Goal: Transaction & Acquisition: Obtain resource

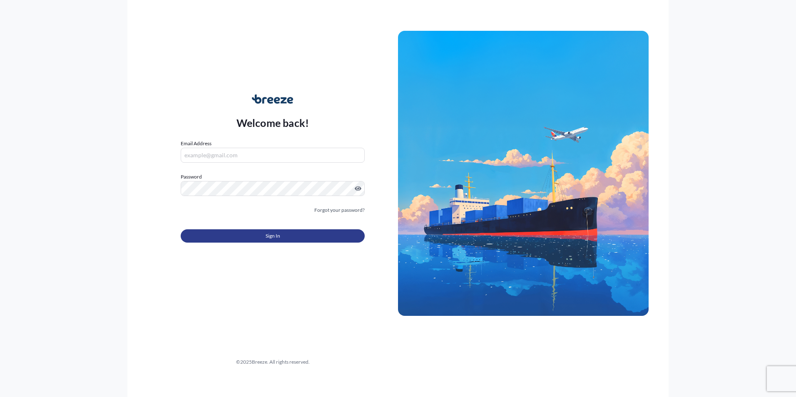
type input "[EMAIL_ADDRESS][DOMAIN_NAME]"
click at [261, 237] on button "Sign In" at bounding box center [273, 235] width 184 height 13
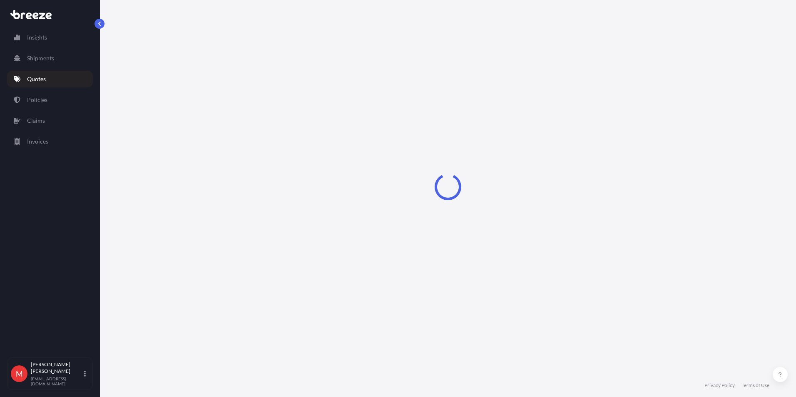
click at [51, 77] on link "Quotes" at bounding box center [50, 79] width 86 height 17
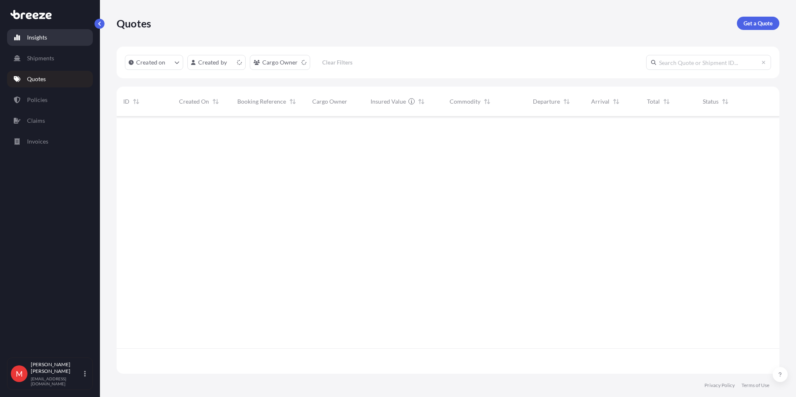
click at [50, 33] on link "Insights" at bounding box center [50, 37] width 86 height 17
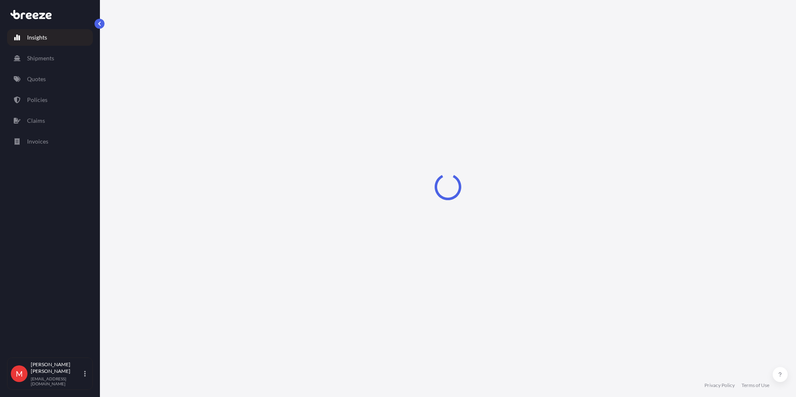
select select "2025"
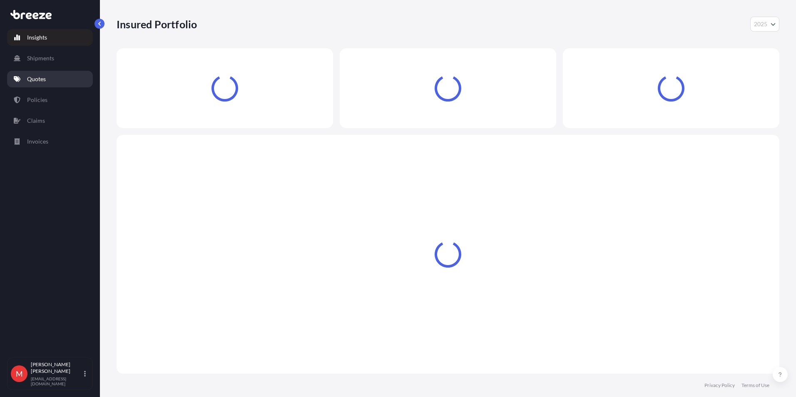
click at [46, 84] on link "Quotes" at bounding box center [50, 79] width 86 height 17
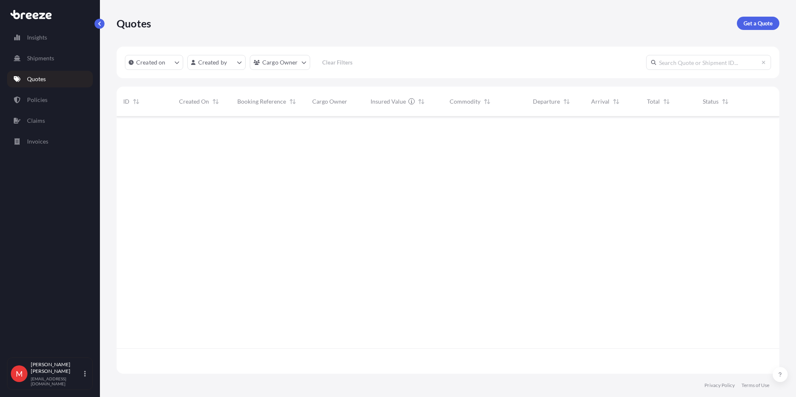
scroll to position [256, 656]
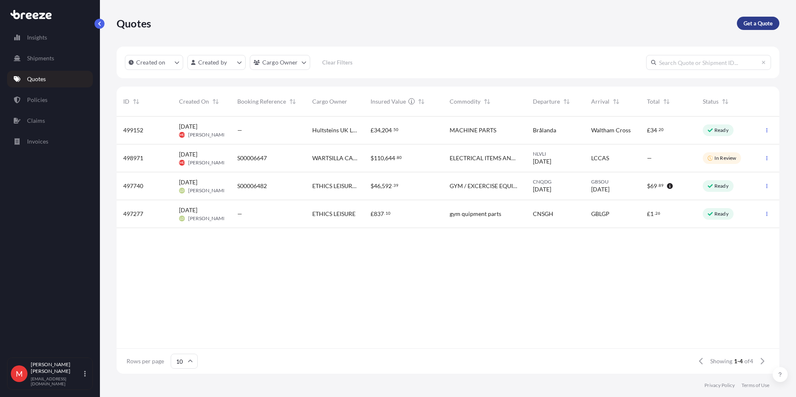
click at [758, 29] on link "Get a Quote" at bounding box center [758, 23] width 42 height 13
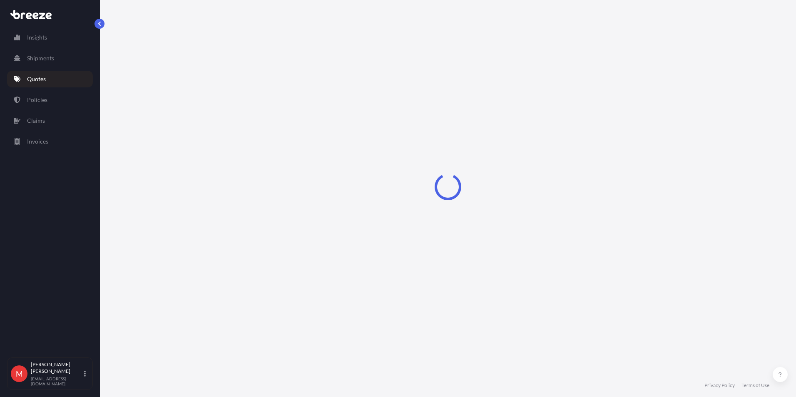
select select "Road"
select select "Sea"
select select "1"
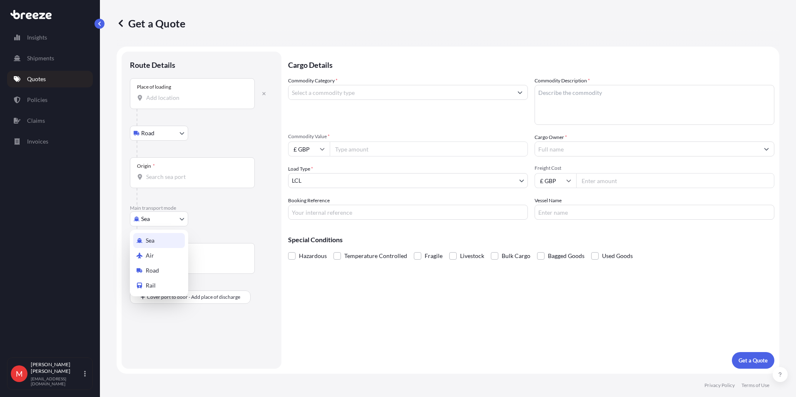
click at [151, 212] on body "Insights Shipments Quotes Policies Claims Invoices M [PERSON_NAME] [PERSON_NAME…" at bounding box center [398, 198] width 796 height 397
click at [151, 252] on span "Air" at bounding box center [150, 255] width 8 height 8
select select "Air"
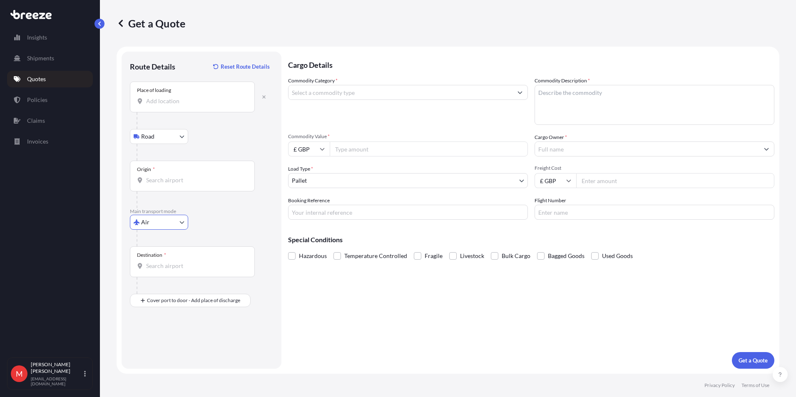
click at [174, 102] on input "Place of loading" at bounding box center [195, 101] width 98 height 8
click at [193, 101] on input "wa5 1" at bounding box center [195, 101] width 98 height 8
click at [194, 125] on span "[STREET_ADDRESS]" at bounding box center [217, 129] width 118 height 8
type input "[STREET_ADDRESS]"
click at [160, 180] on input "Origin *" at bounding box center [195, 180] width 98 height 8
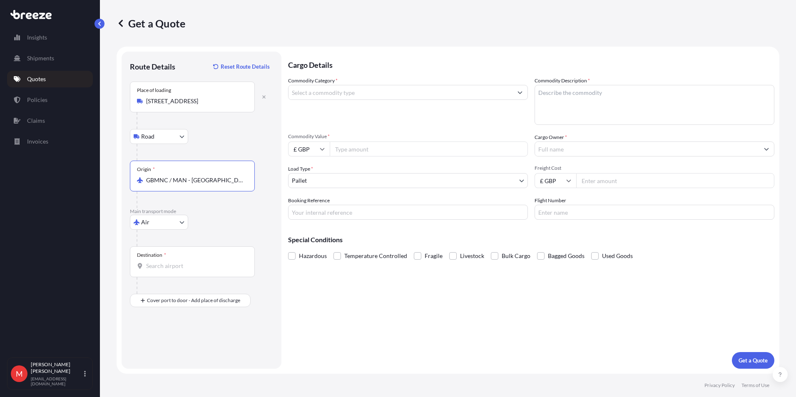
type input "GBMNC / MAN - [GEOGRAPHIC_DATA], [GEOGRAPHIC_DATA]"
click at [180, 261] on div "Destination *" at bounding box center [192, 261] width 125 height 31
click at [180, 262] on input "Destination *" at bounding box center [195, 266] width 98 height 8
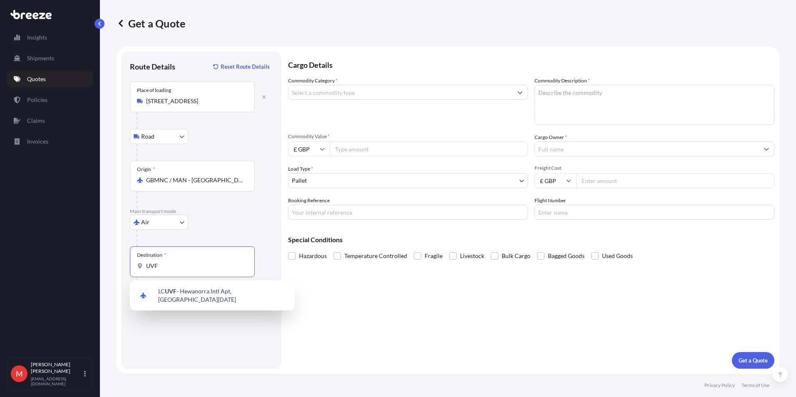
click at [186, 292] on span "LC UVF - Hewanorra Intl Apt, [GEOGRAPHIC_DATA][DATE]" at bounding box center [223, 295] width 130 height 17
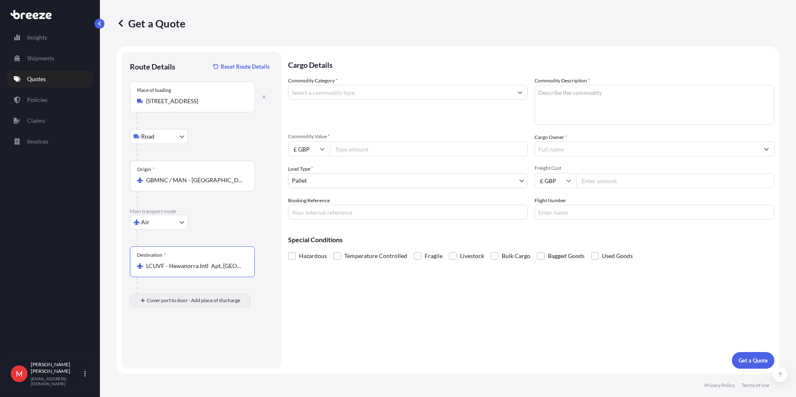
type input "LCUVF - Hewanorra Intl Apt, [GEOGRAPHIC_DATA][DATE]"
click at [165, 342] on input "Place of Discharge" at bounding box center [195, 345] width 98 height 8
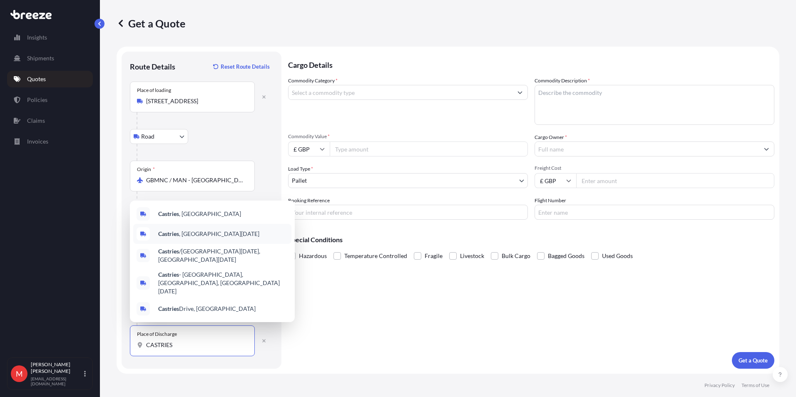
click at [178, 238] on span "Castries , [GEOGRAPHIC_DATA][DATE]" at bounding box center [208, 234] width 101 height 8
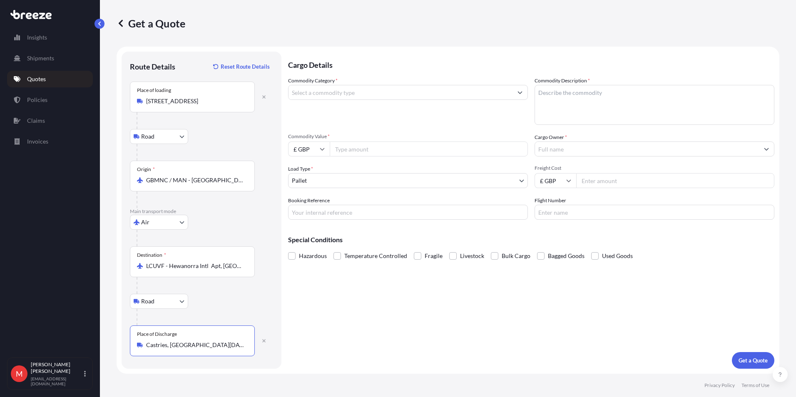
type input "Castries, [GEOGRAPHIC_DATA][DATE]"
click at [336, 96] on input "Commodity Category *" at bounding box center [400, 92] width 224 height 15
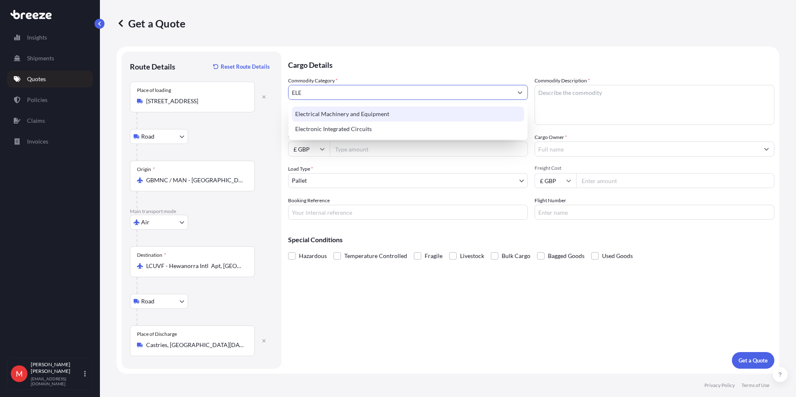
click at [334, 120] on div "Electrical Machinery and Equipment" at bounding box center [408, 114] width 232 height 15
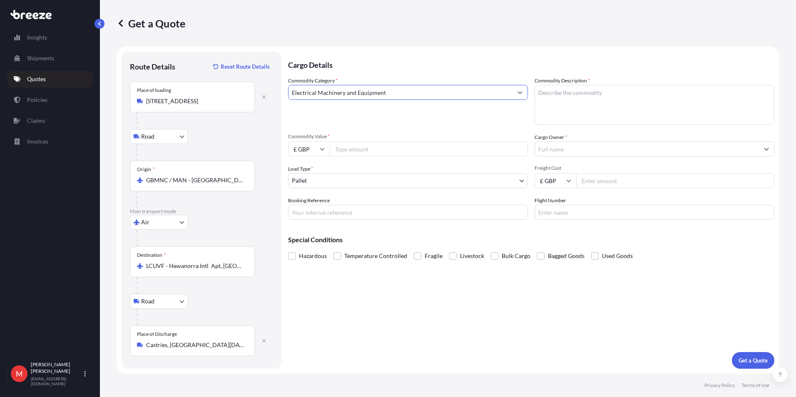
type input "Electrical Machinery and Equipment"
click at [571, 108] on textarea "Commodity Description *" at bounding box center [654, 105] width 240 height 40
type textarea "ELECTRICAL ITEMS AND ACCESSORIES"
click at [359, 153] on input "Commodity Value *" at bounding box center [429, 149] width 198 height 15
type input "15165.08"
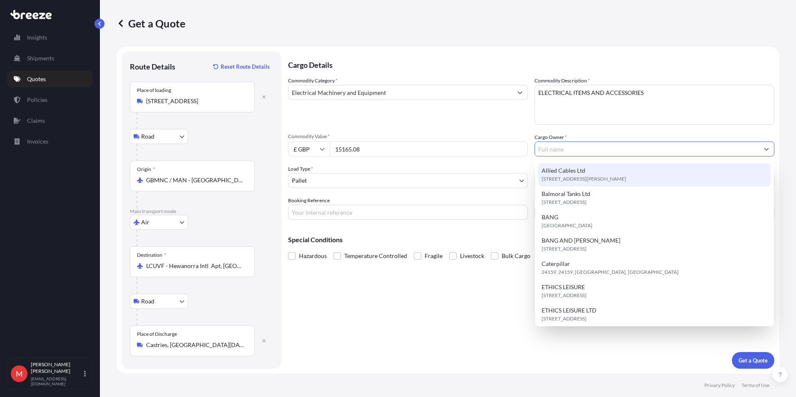
type input "Allied Cables Ltd"
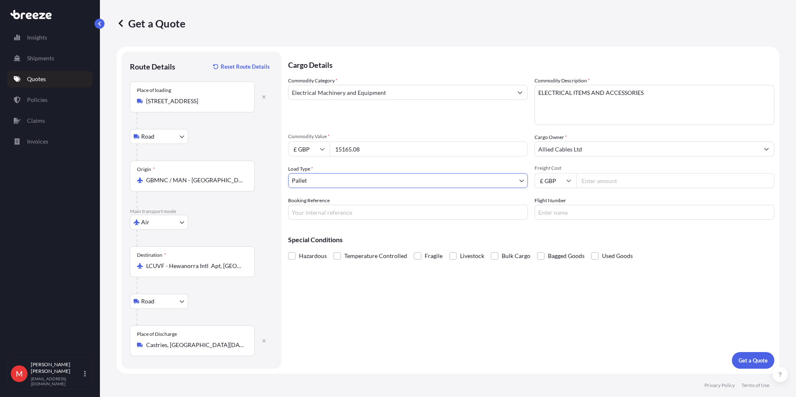
click at [596, 180] on input "Freight Cost" at bounding box center [675, 180] width 198 height 15
type input "2500"
type input "A"
type input "S00006683"
click at [485, 273] on div "Cargo Details Commodity Category * Electrical Machinery and Equipment Commodity…" at bounding box center [531, 210] width 486 height 317
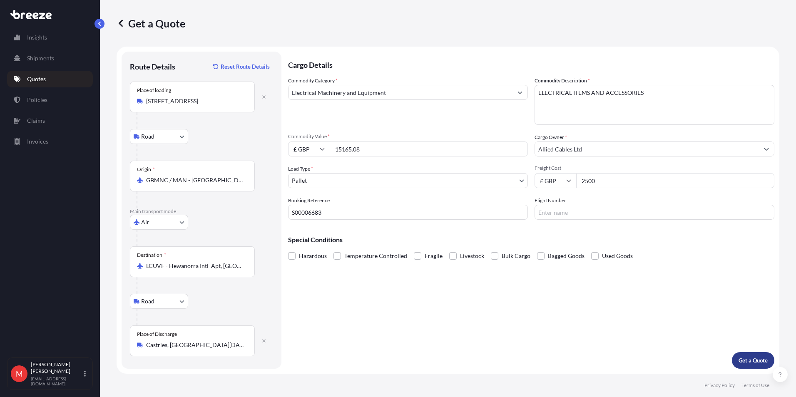
click at [757, 355] on button "Get a Quote" at bounding box center [753, 360] width 42 height 17
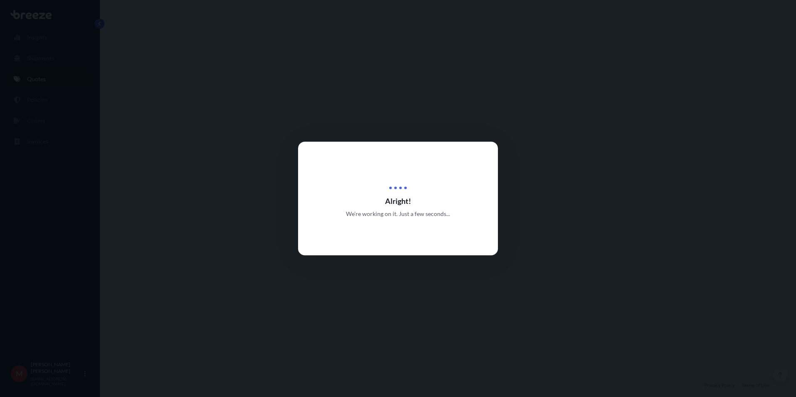
select select "Road"
select select "Air"
select select "Road"
select select "1"
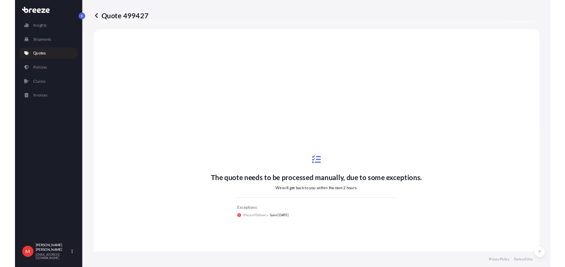
scroll to position [333, 0]
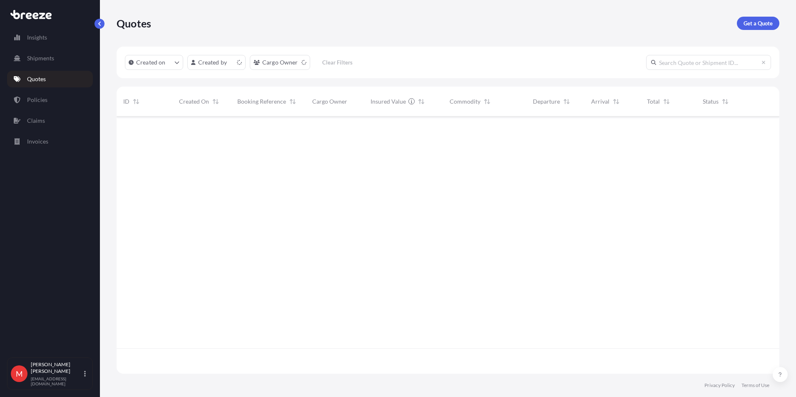
scroll to position [256, 656]
click at [760, 21] on p "Get a Quote" at bounding box center [757, 23] width 29 height 8
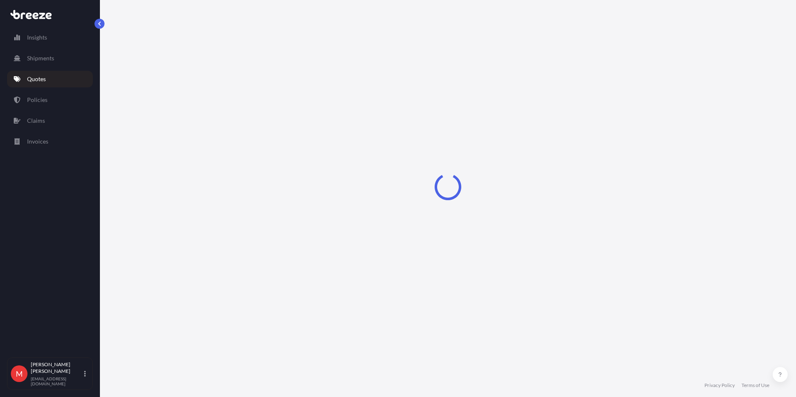
select select "Sea"
select select "1"
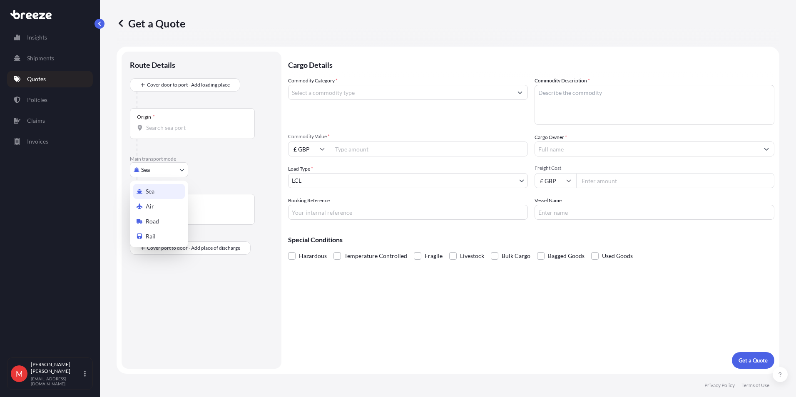
click at [150, 169] on body "Insights Shipments Quotes Policies Claims Invoices M Megan Dee megan.dee@fortis…" at bounding box center [398, 198] width 796 height 397
click at [154, 206] on div "Air" at bounding box center [159, 206] width 52 height 15
select select "Air"
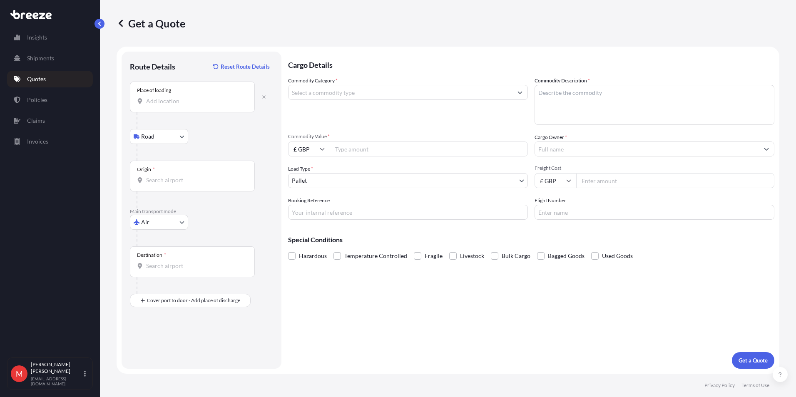
click at [170, 109] on div "Place of loading" at bounding box center [192, 97] width 125 height 31
click at [170, 105] on input "Place of loading" at bounding box center [195, 101] width 98 height 8
type input "M"
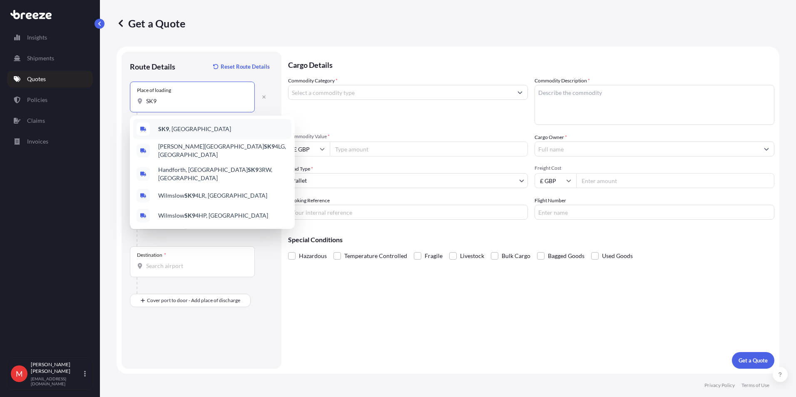
click at [168, 122] on div "SK9 , UK" at bounding box center [212, 129] width 158 height 20
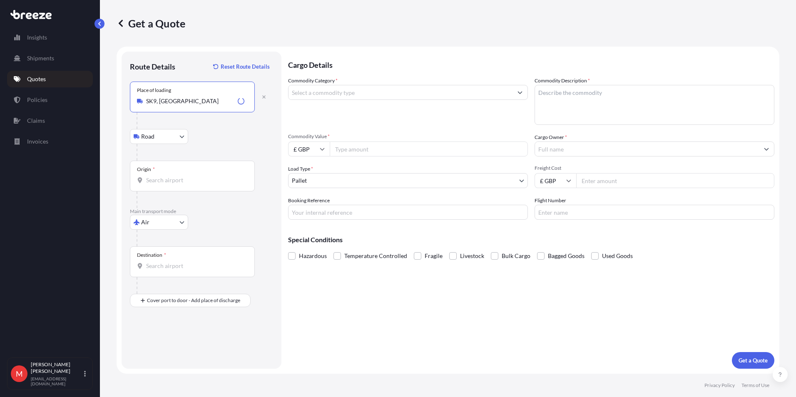
type input "SK9, UK"
click at [160, 173] on div "Origin *" at bounding box center [192, 176] width 125 height 31
click at [160, 176] on input "Origin *" at bounding box center [195, 180] width 98 height 8
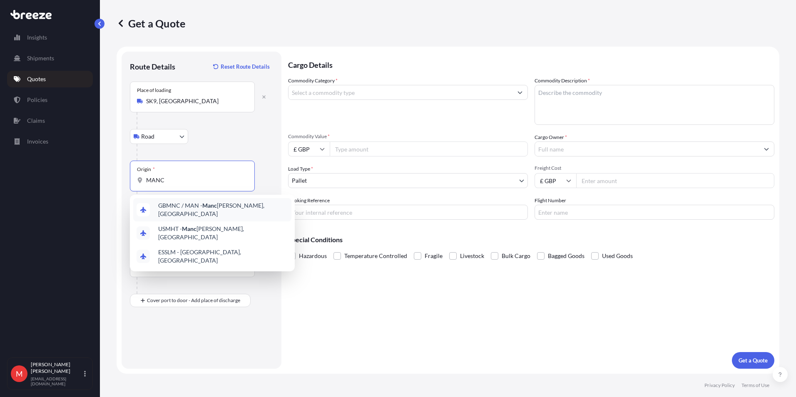
click at [183, 211] on span "GBMNC / MAN - Manc hester, United Kingdom" at bounding box center [223, 209] width 130 height 17
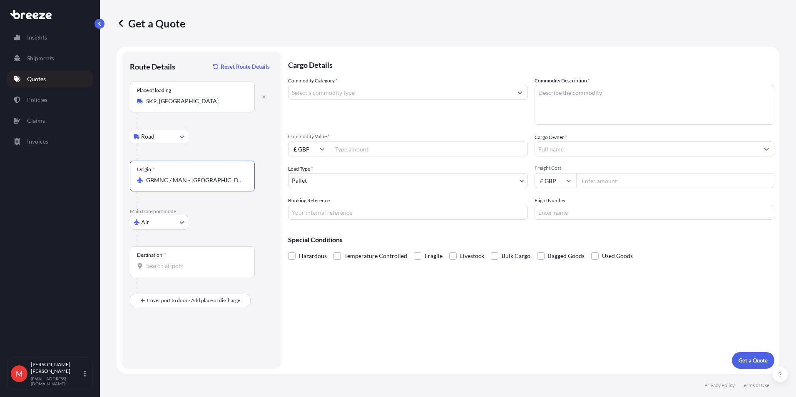
type input "GBMNC / MAN - [GEOGRAPHIC_DATA], [GEOGRAPHIC_DATA]"
click at [175, 265] on input "Destination *" at bounding box center [195, 266] width 98 height 8
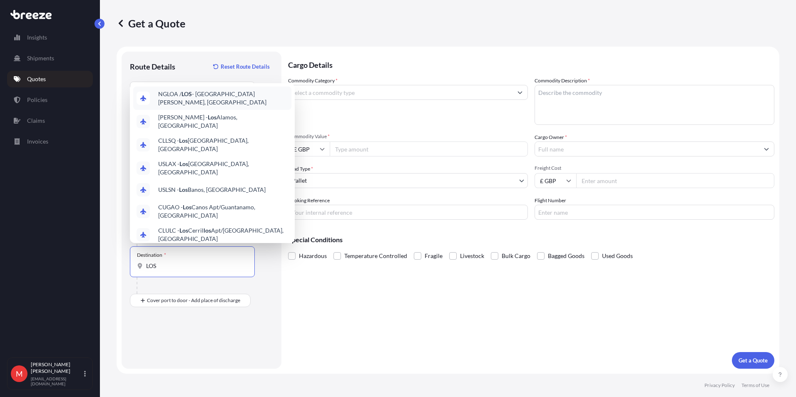
click at [234, 102] on span "NGLOA / LOS - Lagos Murtala Muhammed Apt, Nigeria" at bounding box center [223, 98] width 130 height 17
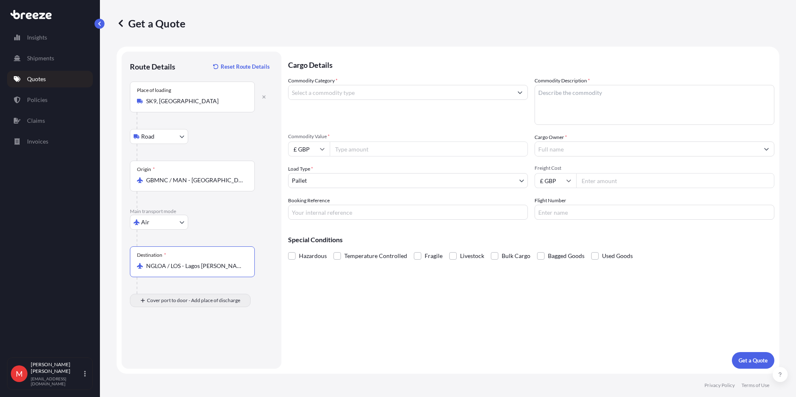
type input "NGLOA / LOS - Lagos Murtala Muhammed Apt, Nigeria"
click at [164, 341] on input "Place of Discharge" at bounding box center [195, 345] width 98 height 8
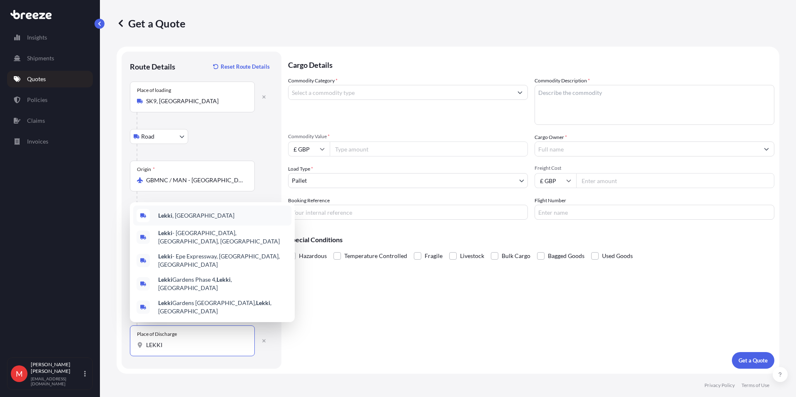
click at [183, 220] on span "Lekki , Nigeria" at bounding box center [196, 215] width 76 height 8
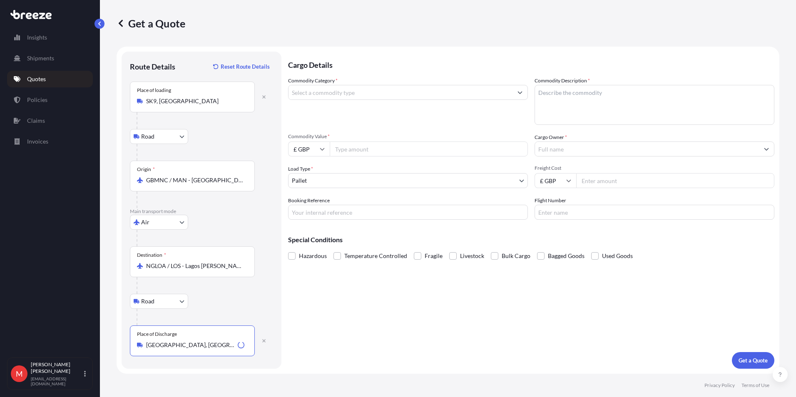
type input "Lekki, Nigeria"
click at [345, 95] on input "Commodity Category *" at bounding box center [400, 92] width 224 height 15
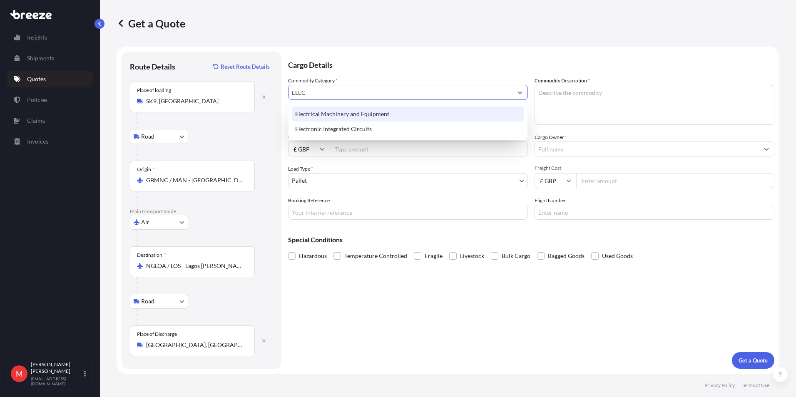
click at [345, 114] on div "Electrical Machinery and Equipment" at bounding box center [408, 114] width 232 height 15
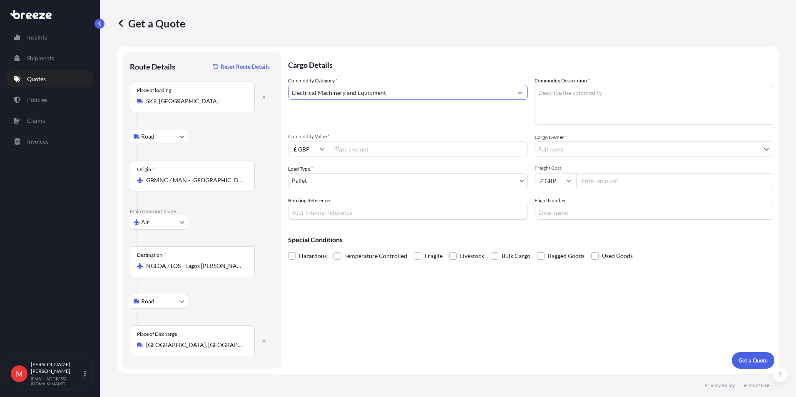
type input "Electrical Machinery and Equipment"
click at [598, 99] on textarea "Commodity Description *" at bounding box center [654, 105] width 240 height 40
type textarea "T"
type textarea "SPEAKER"
click at [393, 154] on input "Commodity Value *" at bounding box center [429, 149] width 198 height 15
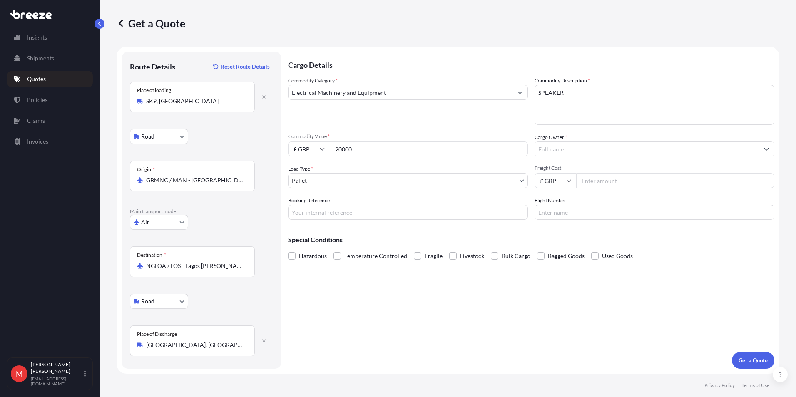
type input "20000"
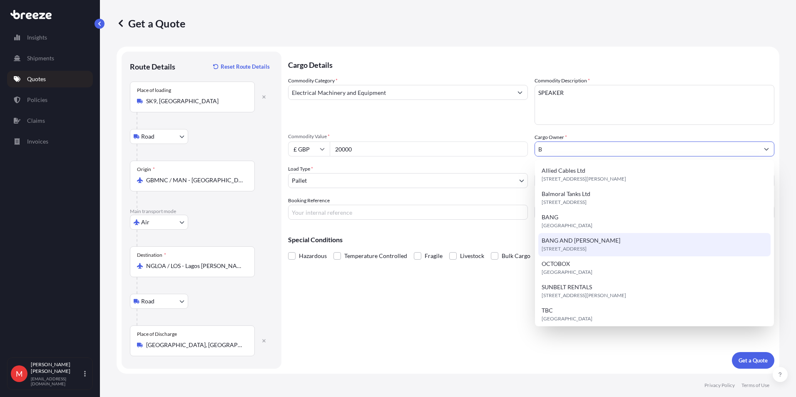
click at [574, 234] on div "BANG AND OLUFSEN Alderley Road, SK9, Wilmslow, United Kingdom" at bounding box center [654, 244] width 232 height 23
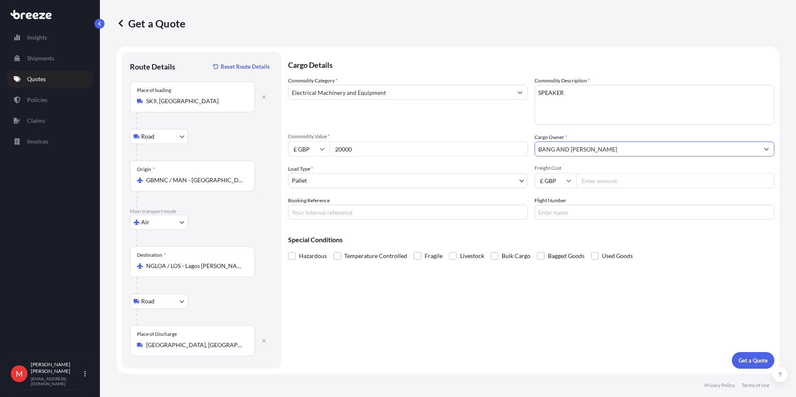
type input "BANG AND [PERSON_NAME]"
click at [618, 179] on input "Freight Cost" at bounding box center [675, 180] width 198 height 15
type input "650"
click at [748, 364] on p "Get a Quote" at bounding box center [752, 360] width 29 height 8
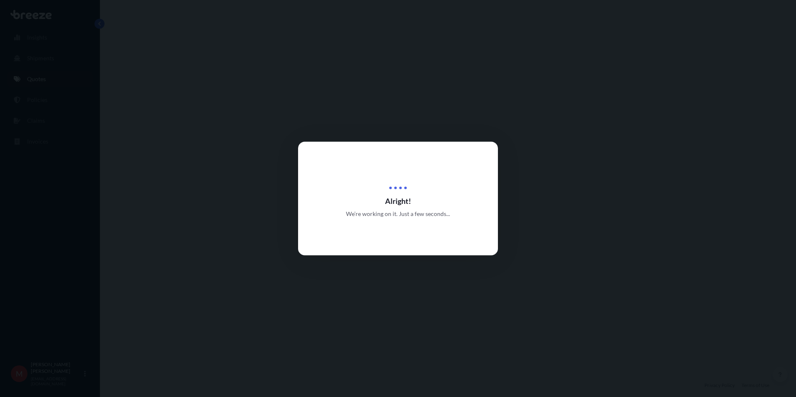
select select "Road"
select select "Air"
select select "Road"
select select "1"
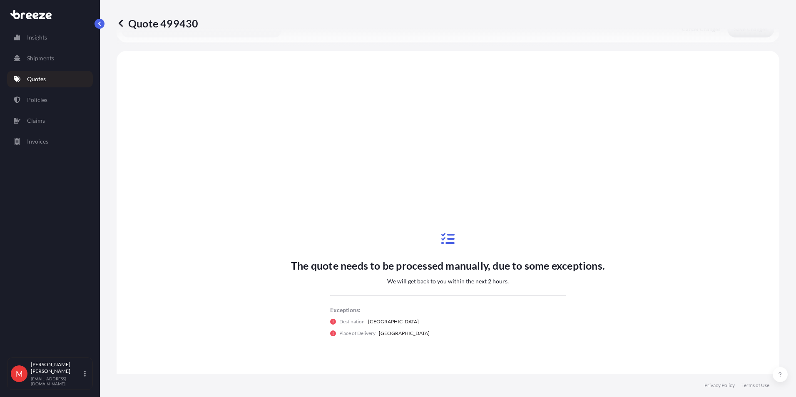
scroll to position [333, 0]
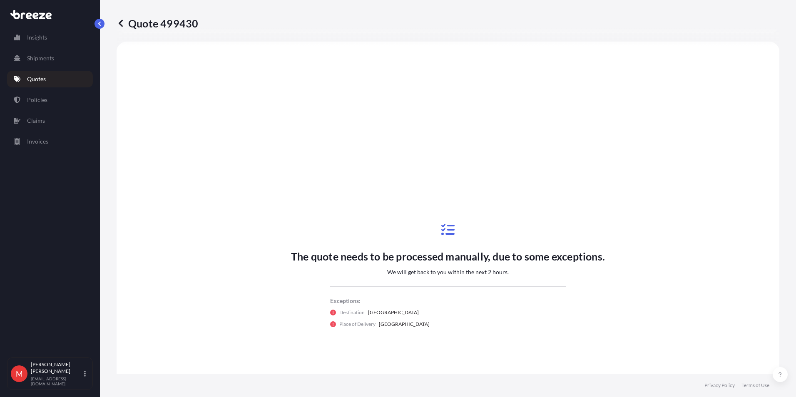
click at [450, 160] on div "The quote needs to be processed manually, due to some exceptions. We will get b…" at bounding box center [447, 275] width 639 height 444
